Goal: Transaction & Acquisition: Purchase product/service

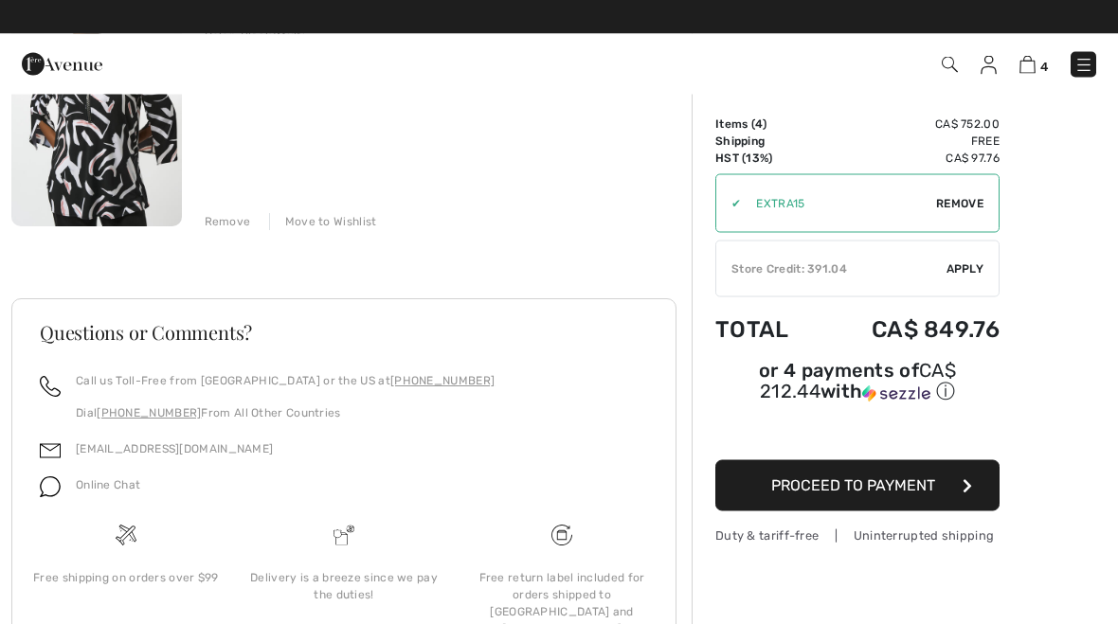
scroll to position [1121, 0]
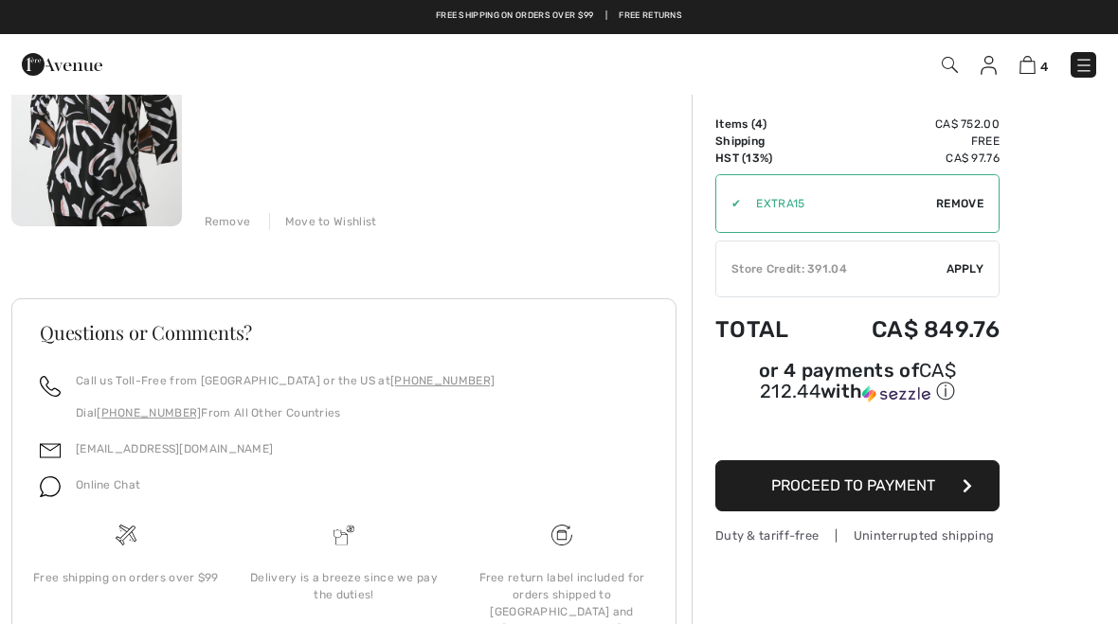
click at [977, 278] on div "✔ Store Credit: 391.04 Apply Remove" at bounding box center [857, 269] width 284 height 57
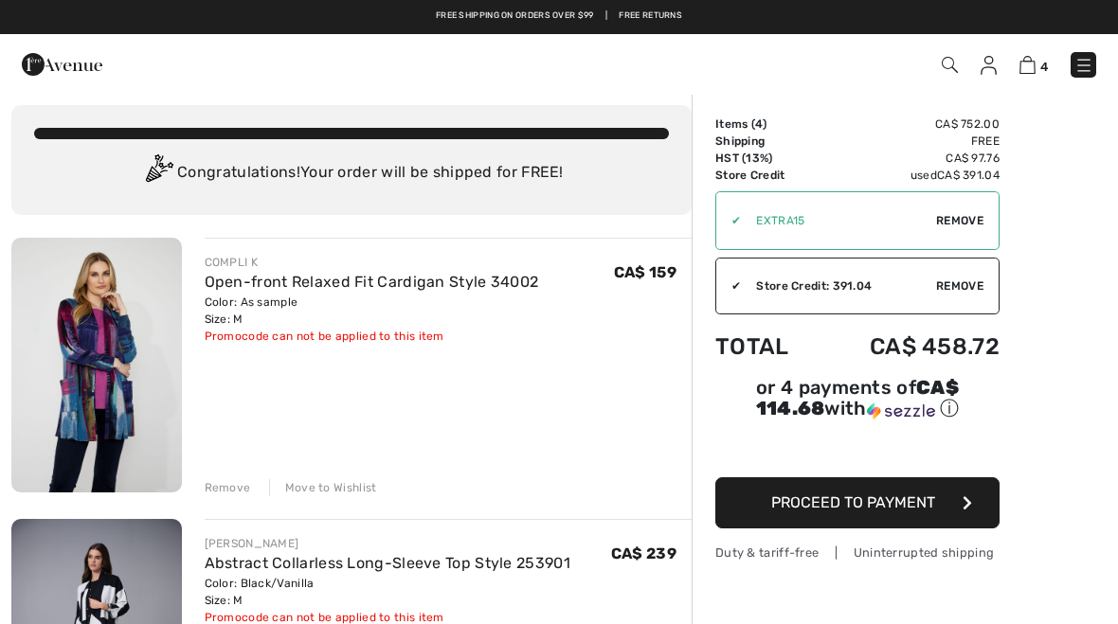
scroll to position [0, 0]
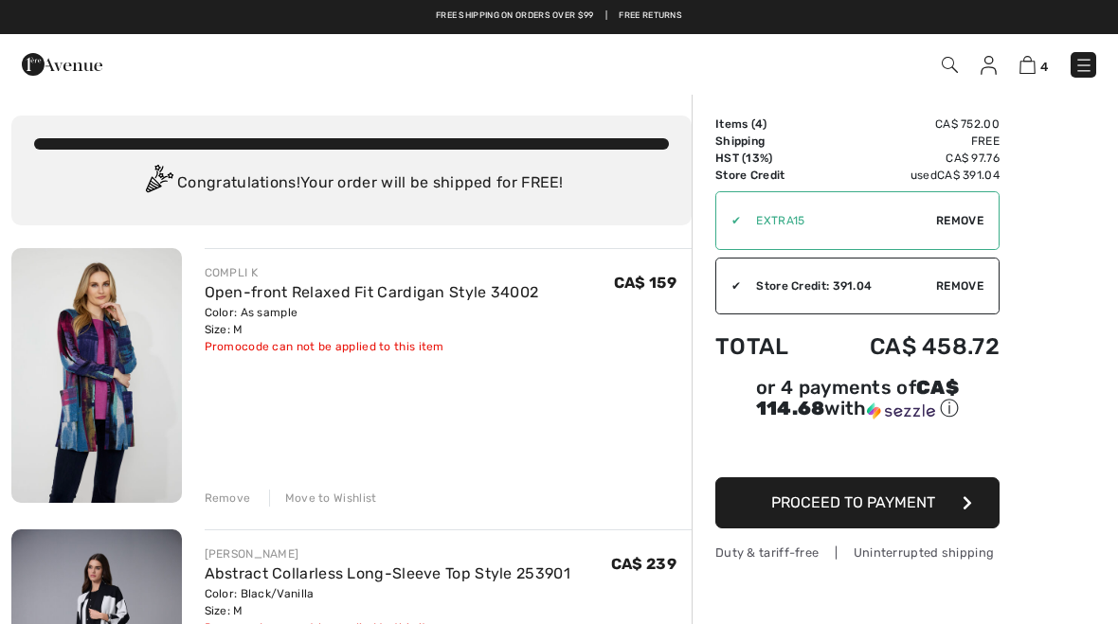
click at [121, 394] on img at bounding box center [96, 375] width 170 height 255
click at [110, 382] on img at bounding box center [96, 375] width 170 height 255
click at [107, 396] on img at bounding box center [96, 375] width 170 height 255
click at [137, 396] on img at bounding box center [96, 375] width 170 height 255
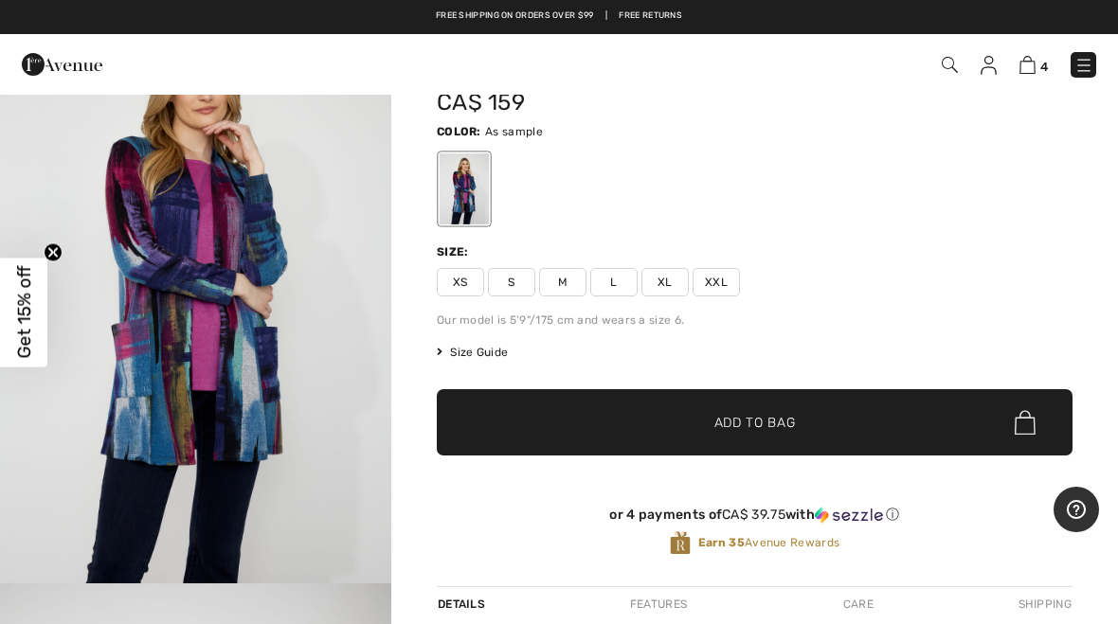
scroll to position [89, 0]
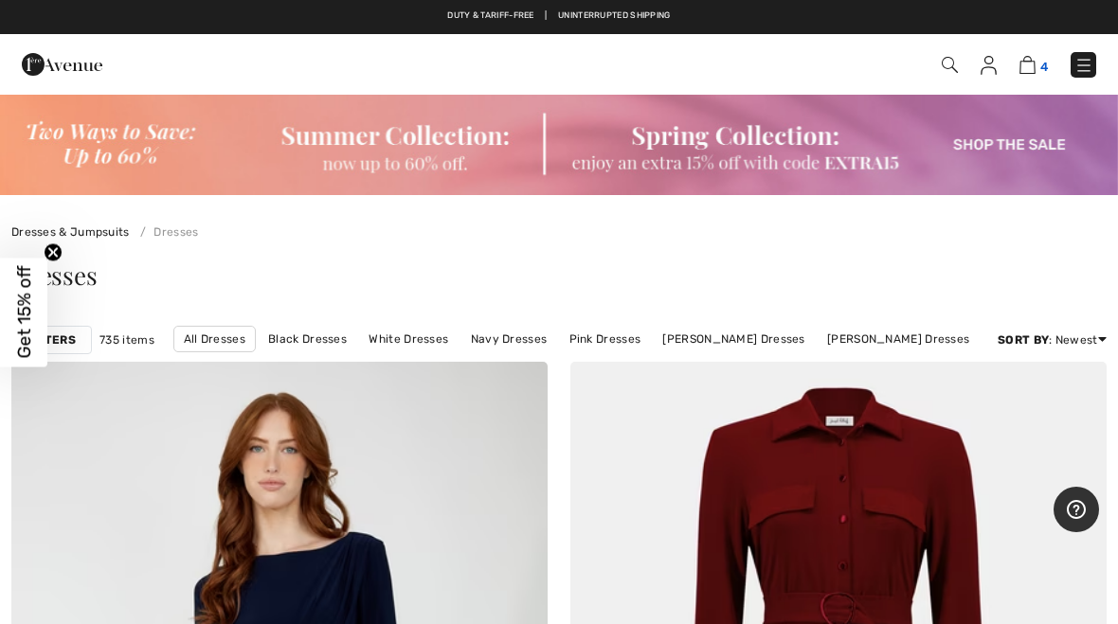
click at [1031, 67] on img at bounding box center [1027, 65] width 16 height 18
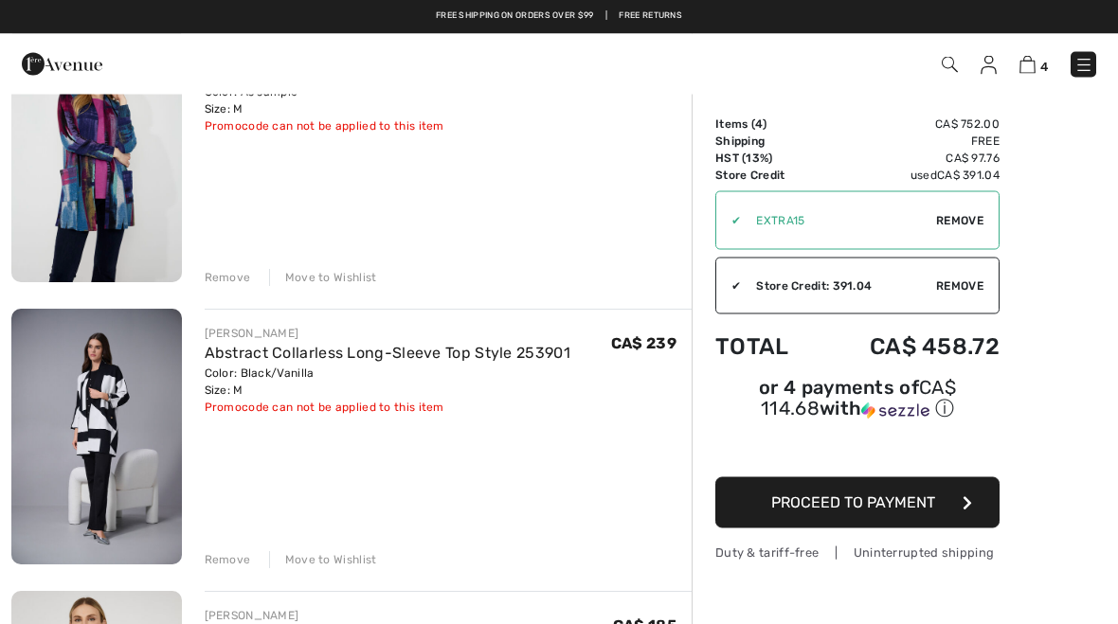
scroll to position [218, 0]
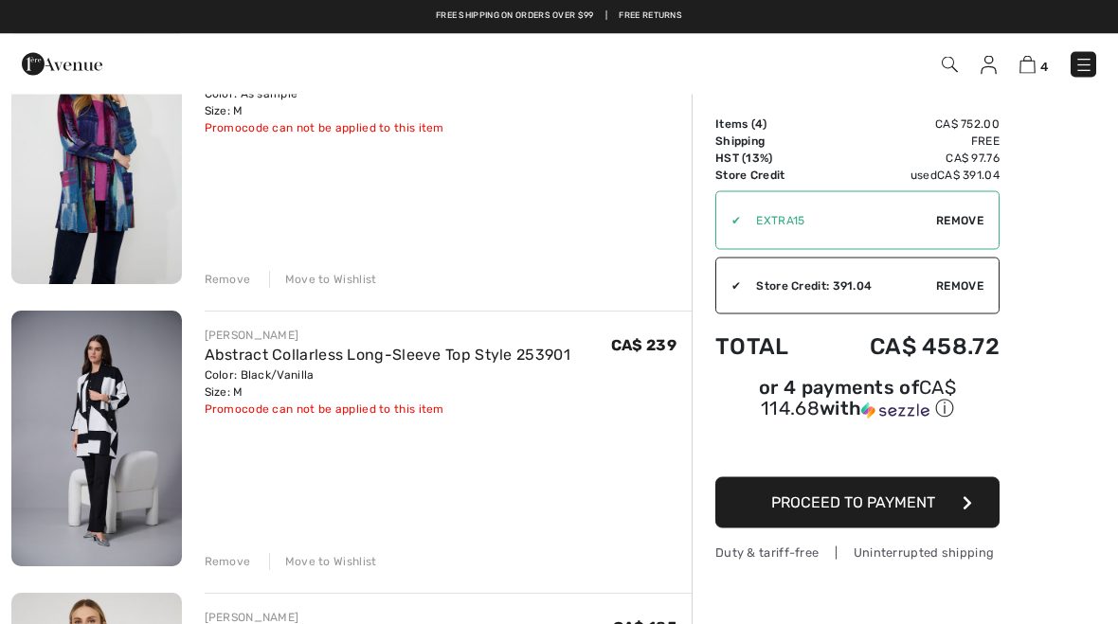
click at [894, 510] on span "Proceed to Payment" at bounding box center [853, 502] width 164 height 18
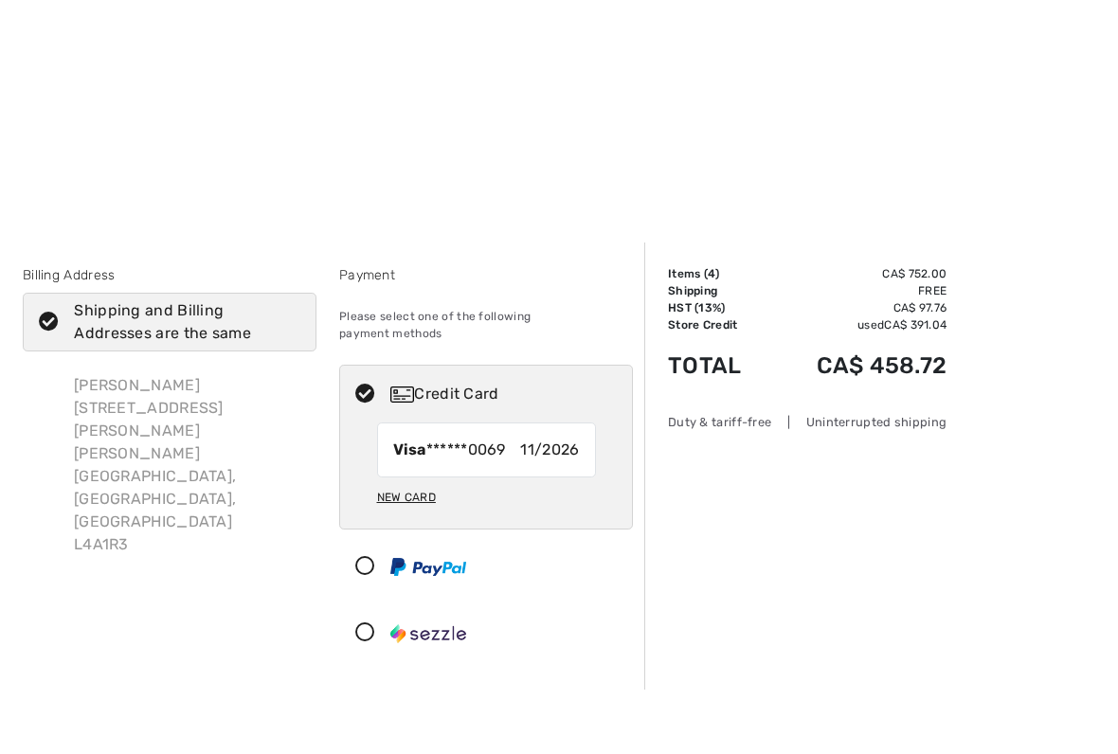
scroll to position [1, 0]
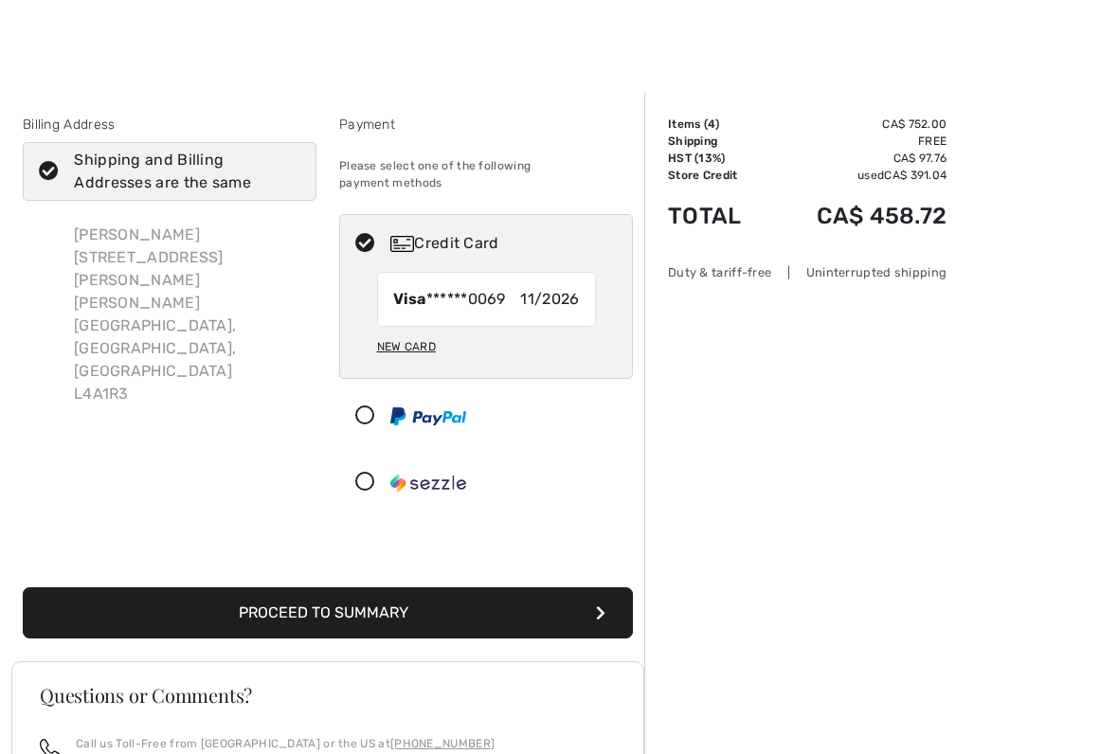
click at [432, 596] on button "Proceed to Summary" at bounding box center [328, 612] width 610 height 51
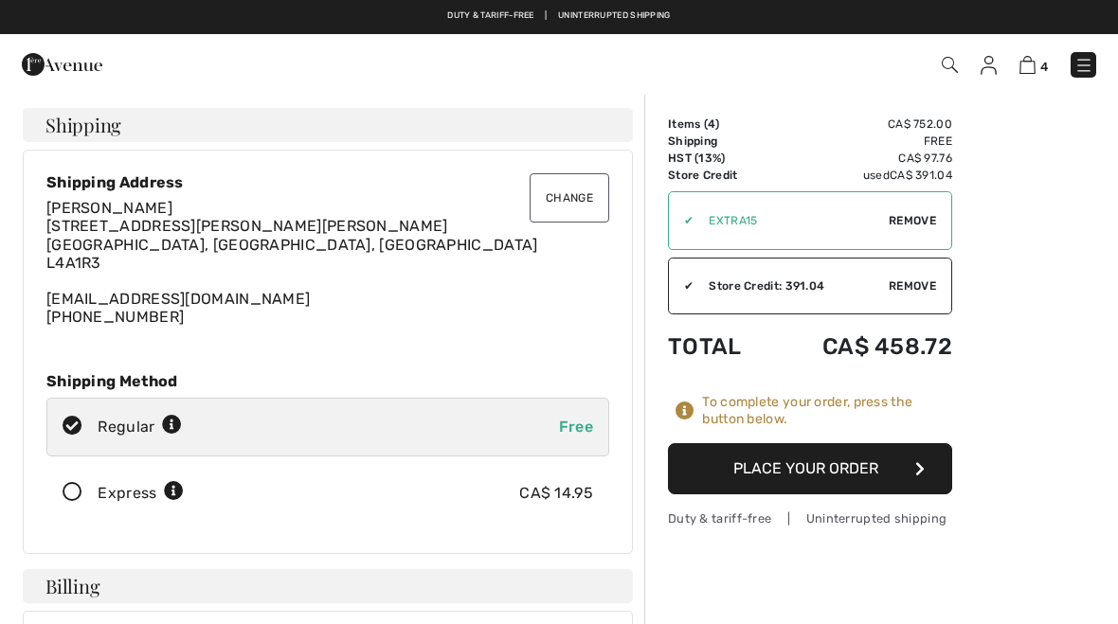
click at [811, 470] on button "Place Your Order" at bounding box center [810, 468] width 284 height 51
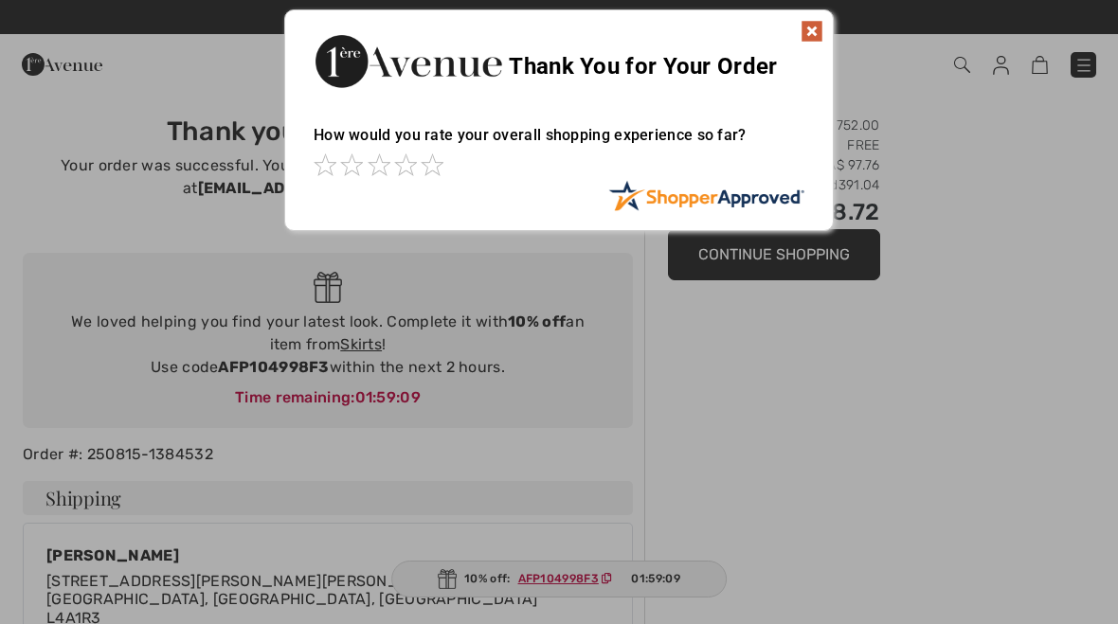
click at [812, 37] on img at bounding box center [811, 31] width 23 height 23
